Goal: Transaction & Acquisition: Purchase product/service

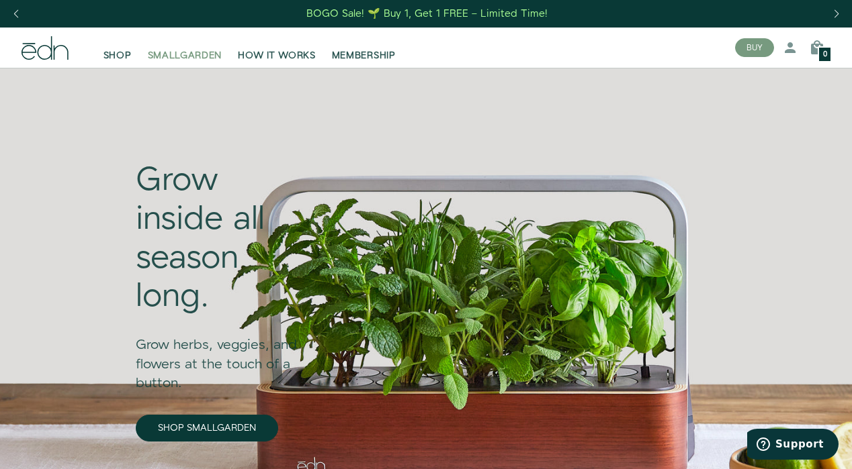
click at [184, 57] on span "SMALLGARDEN" at bounding box center [185, 55] width 75 height 13
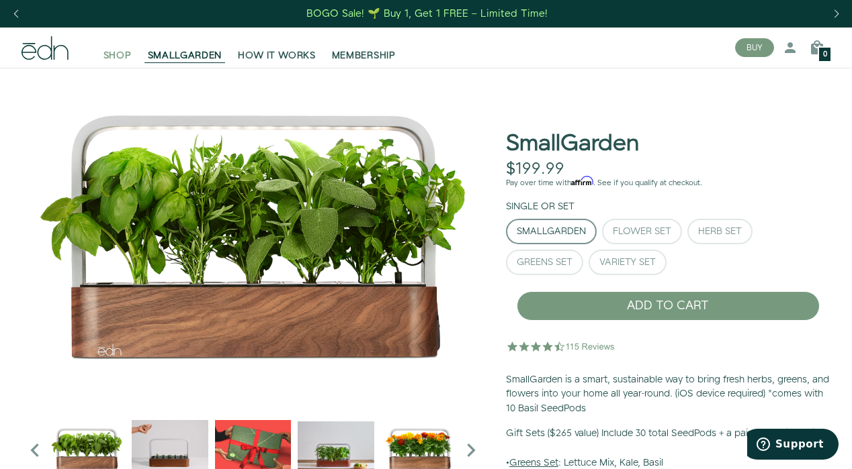
click at [111, 58] on span "SHOP" at bounding box center [117, 55] width 28 height 13
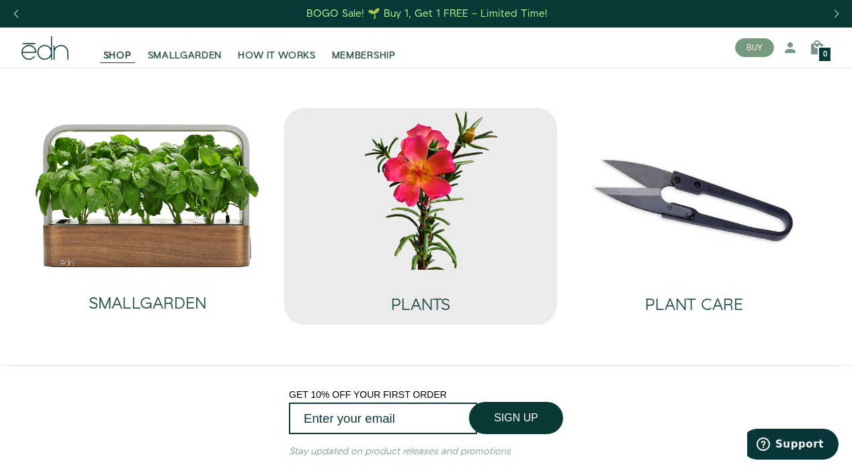
click at [416, 244] on img at bounding box center [421, 188] width 252 height 161
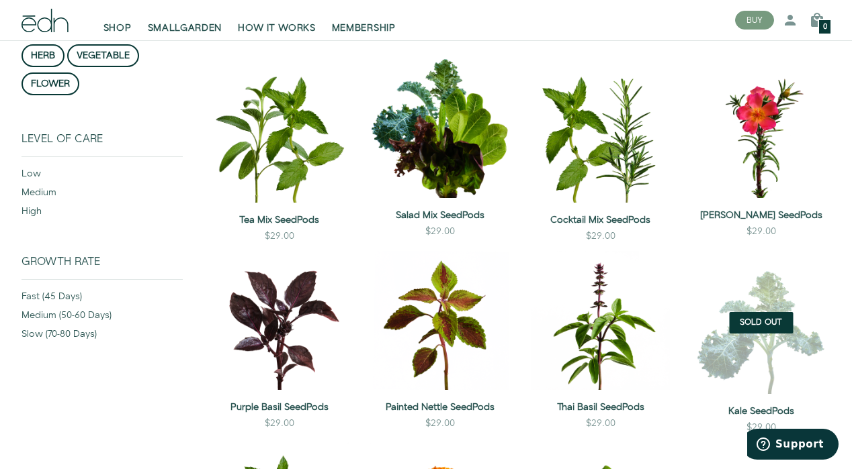
scroll to position [220, 0]
